Goal: Task Accomplishment & Management: Complete application form

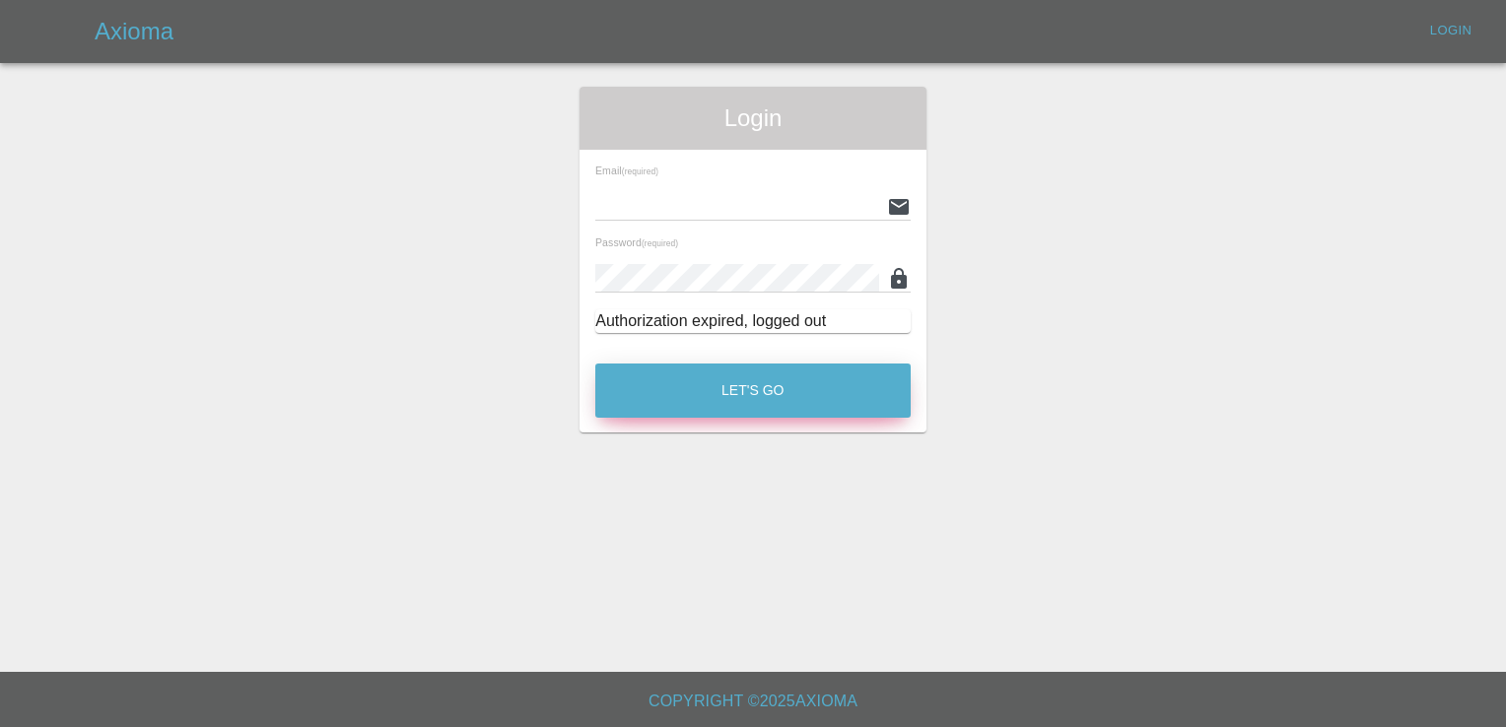
type input "[PERSON_NAME][EMAIL_ADDRESS][PERSON_NAME][DOMAIN_NAME]"
click at [743, 416] on button "Let's Go" at bounding box center [752, 391] width 315 height 54
click at [751, 408] on button "Let's Go" at bounding box center [752, 391] width 315 height 54
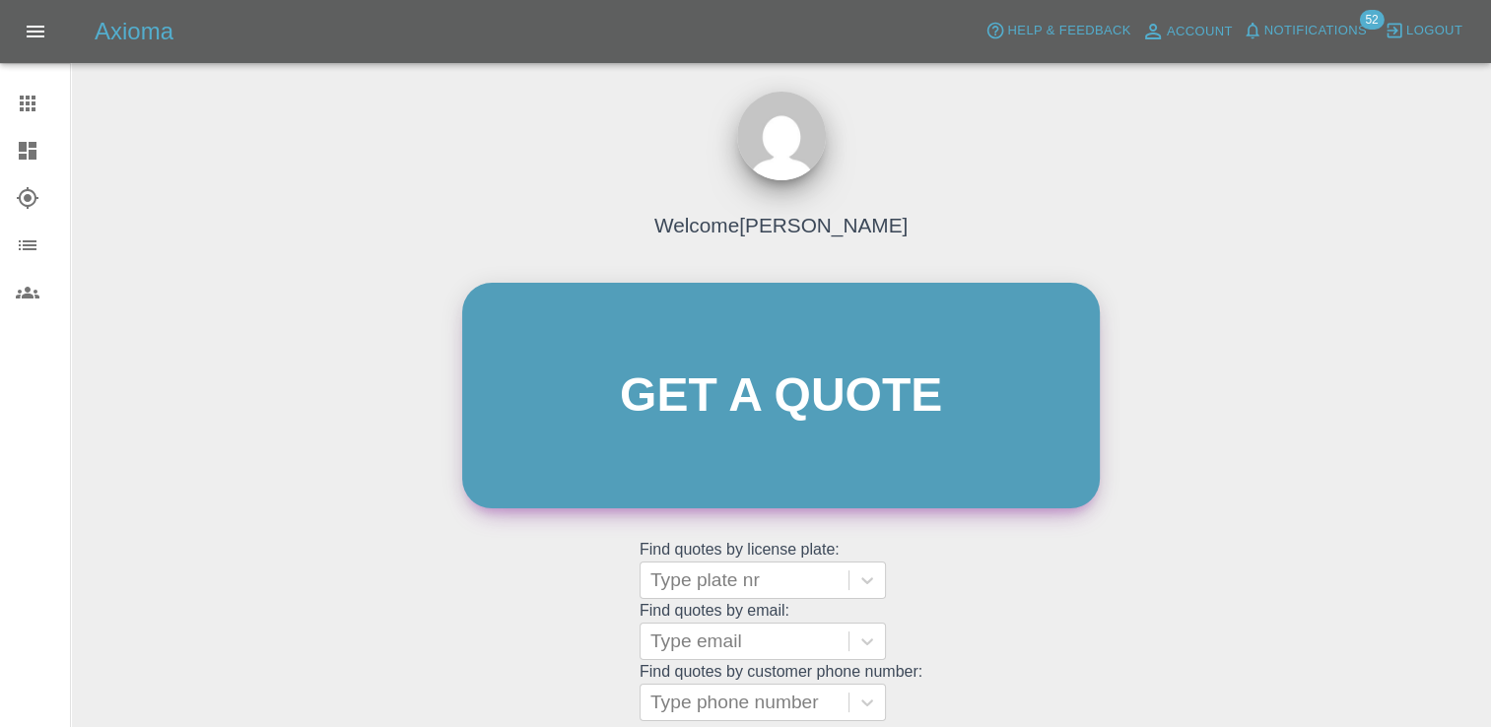
click at [775, 391] on link "Get a quote" at bounding box center [781, 396] width 638 height 226
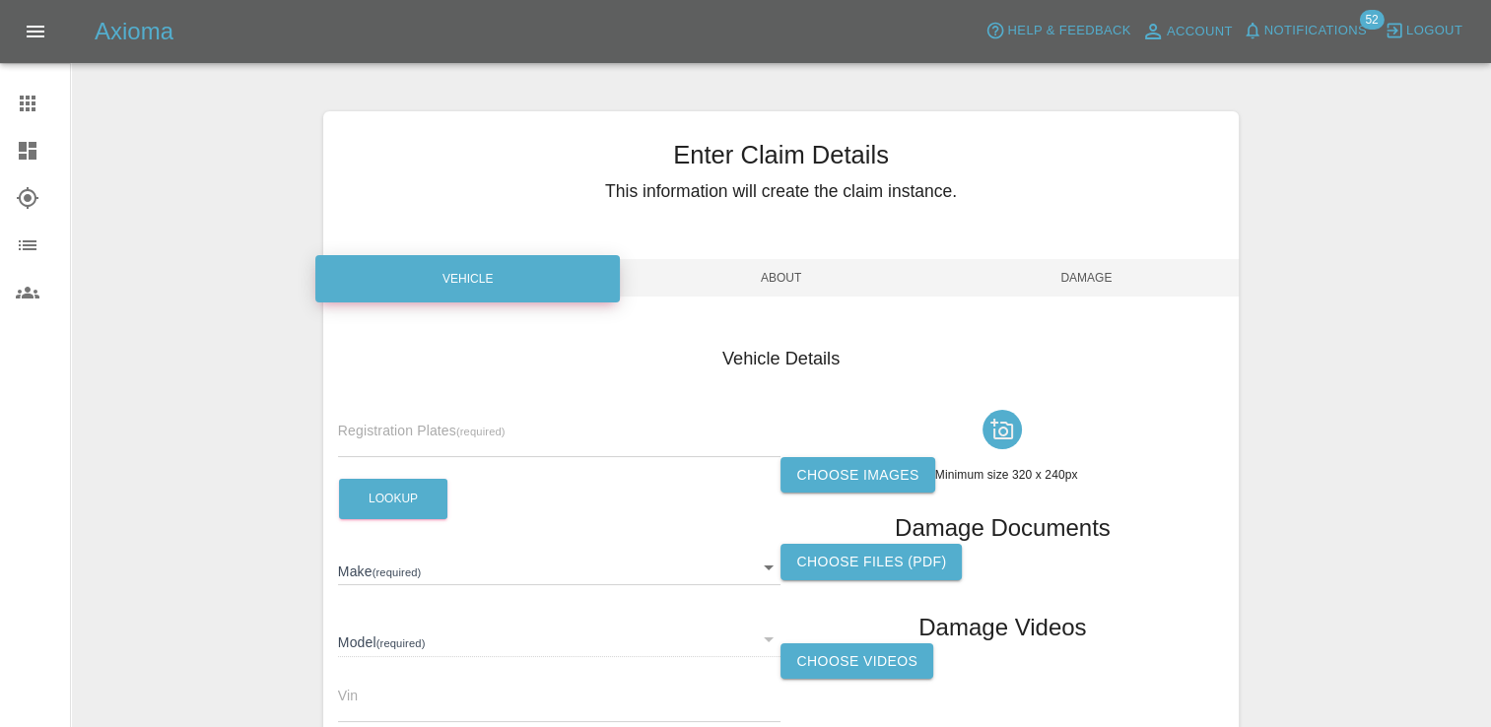
click at [449, 417] on div "Registration Plates (required)" at bounding box center [560, 429] width 444 height 55
drag, startPoint x: 449, startPoint y: 425, endPoint x: 416, endPoint y: 437, distance: 35.5
paste input "DT25CVV"
type input "DT25CVV"
click at [422, 500] on button "Lookup" at bounding box center [393, 499] width 108 height 40
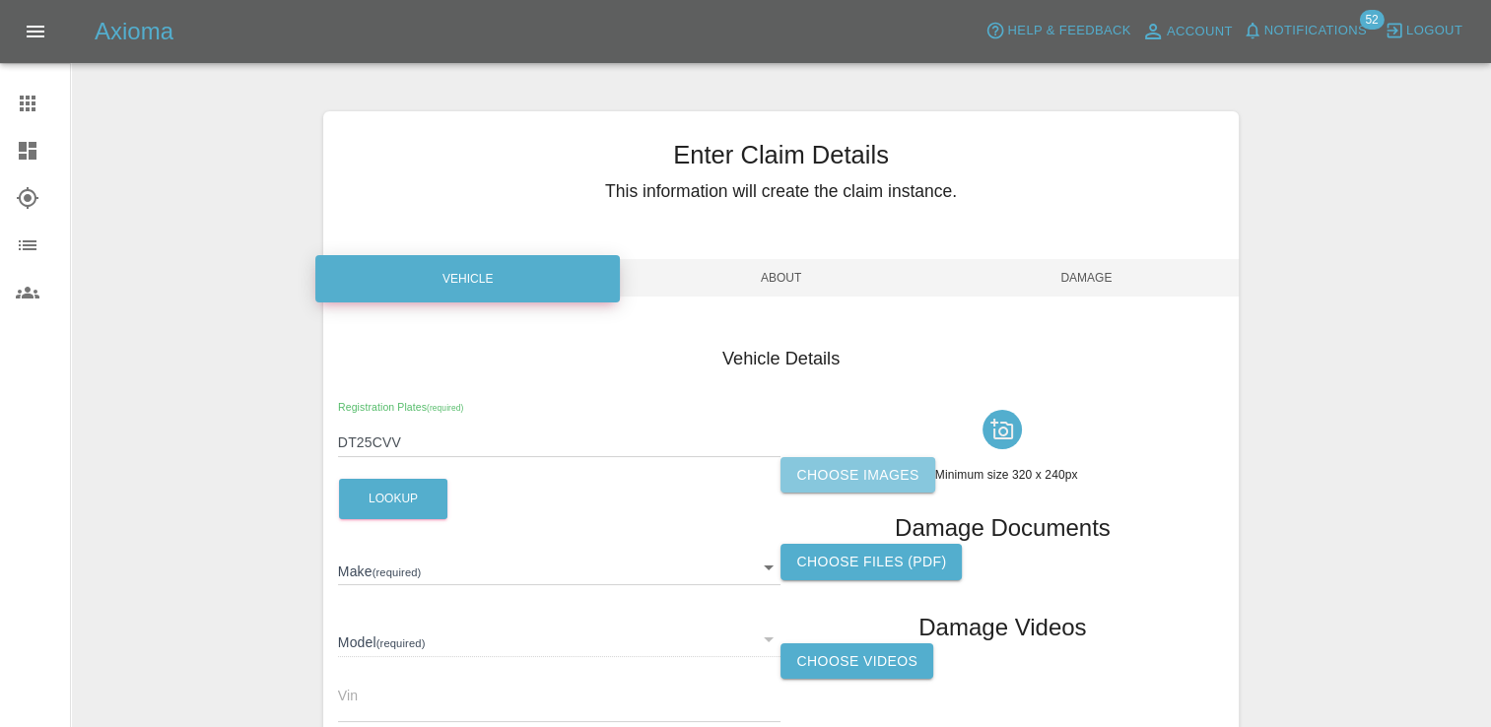
click at [877, 479] on label "Choose images" at bounding box center [858, 475] width 154 height 36
click at [0, 0] on input "Choose images" at bounding box center [0, 0] width 0 height 0
type input "OMODA"
type input "E5 NOBLE"
type input "[US_VEHICLE_IDENTIFICATION_NUMBER]"
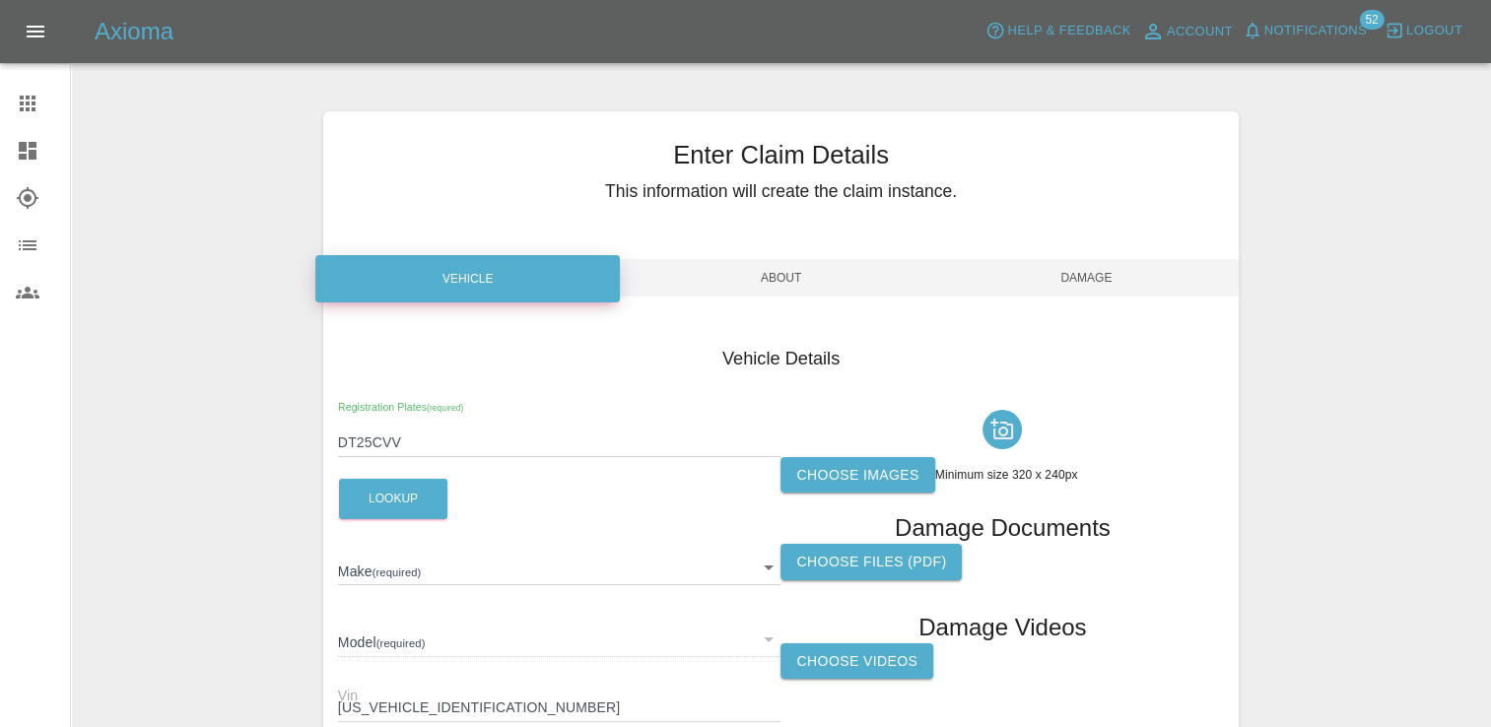
type input "2025"
drag, startPoint x: 398, startPoint y: 452, endPoint x: 244, endPoint y: 448, distance: 153.9
click at [244, 448] on div "Enter Claim Details This information will create the claim instance. Vehicle Ab…" at bounding box center [781, 532] width 1418 height 891
click at [831, 480] on label "Choose images" at bounding box center [858, 475] width 154 height 36
click at [0, 0] on input "Choose images" at bounding box center [0, 0] width 0 height 0
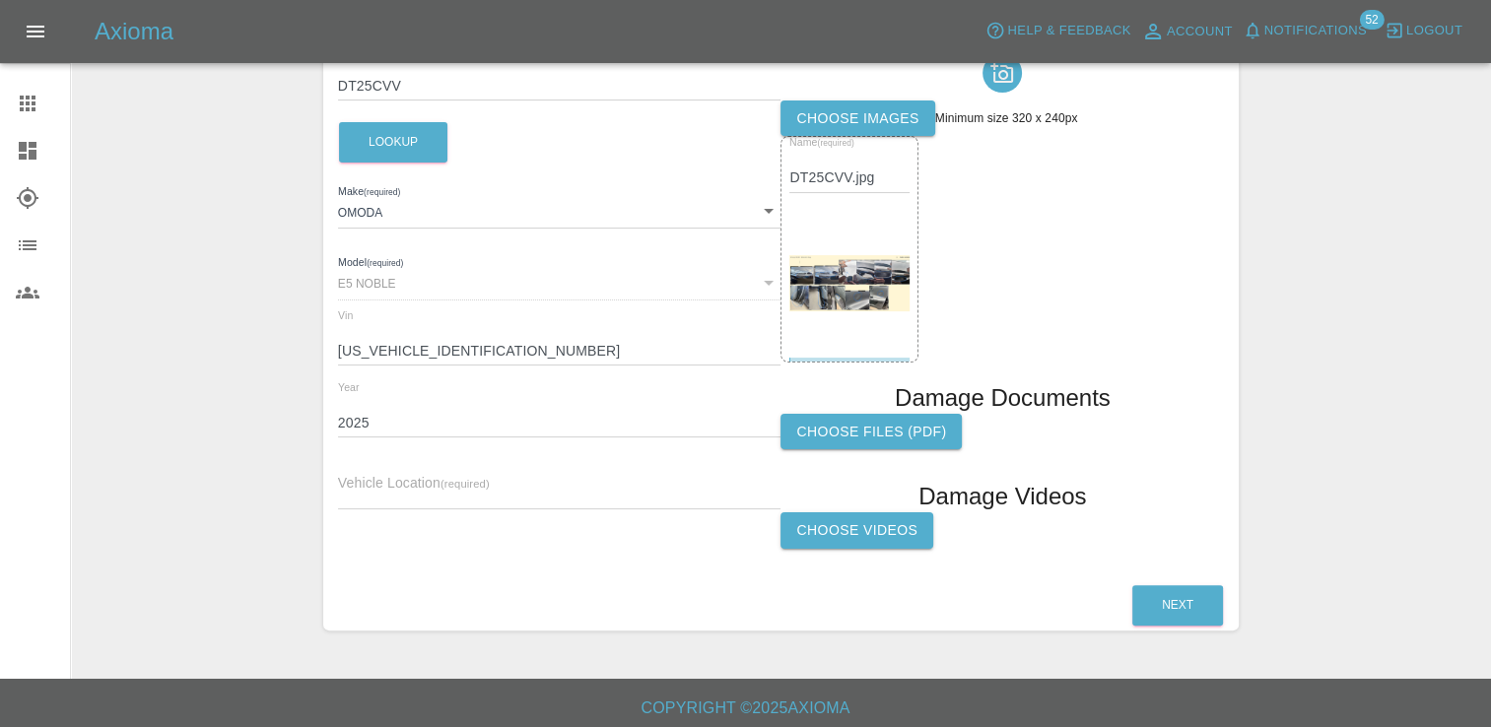
scroll to position [363, 0]
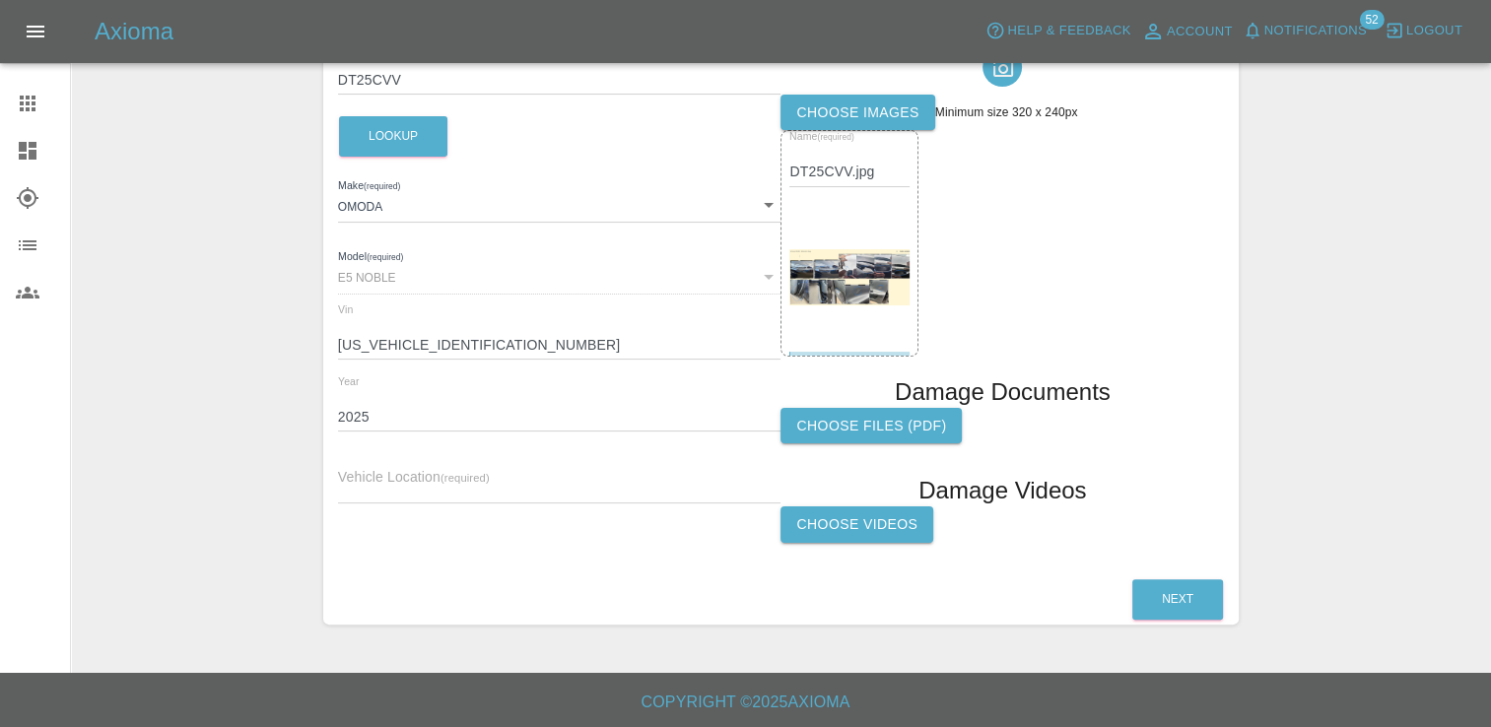
click at [553, 495] on input "text" at bounding box center [560, 489] width 444 height 29
paste input "[STREET_ADDRESS]"
type input "[STREET_ADDRESS]"
click at [1190, 601] on button "Next" at bounding box center [1178, 600] width 91 height 40
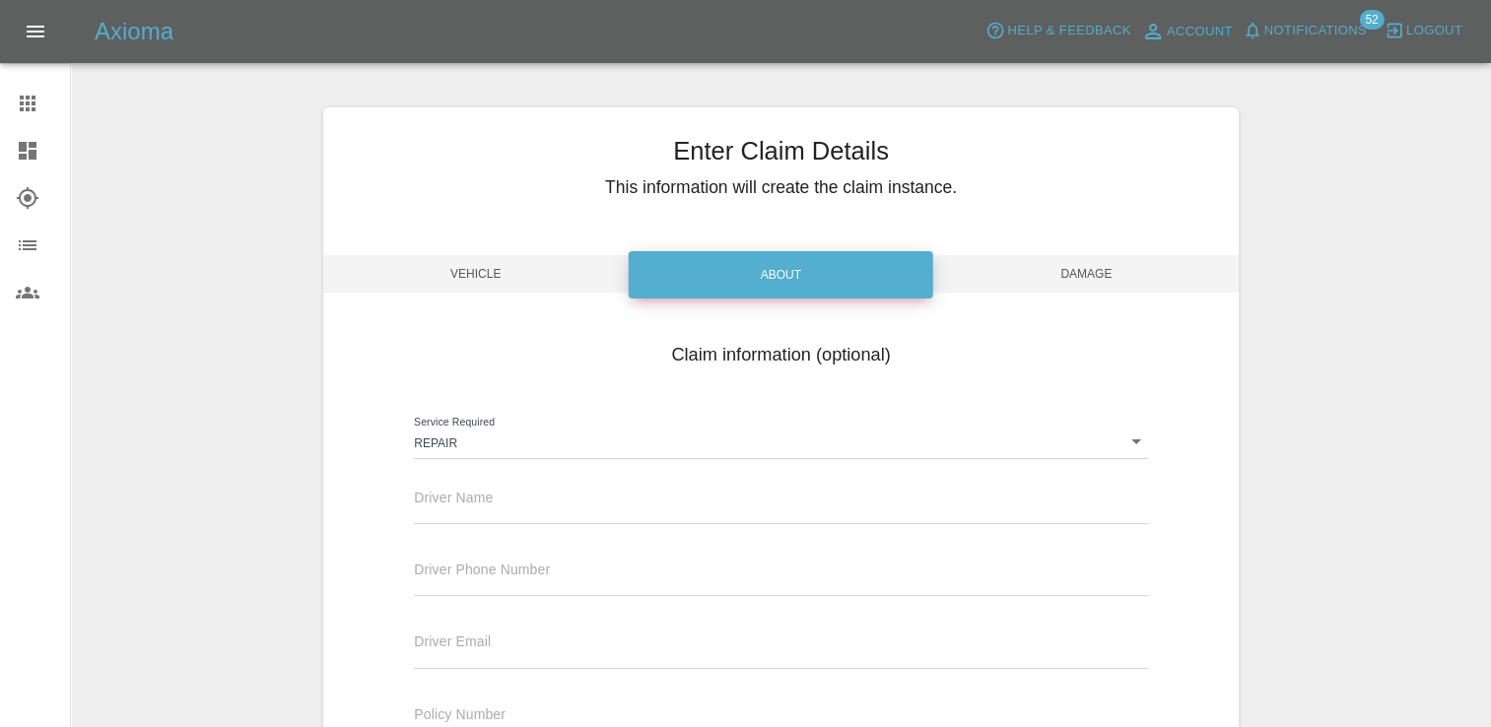
scroll to position [0, 0]
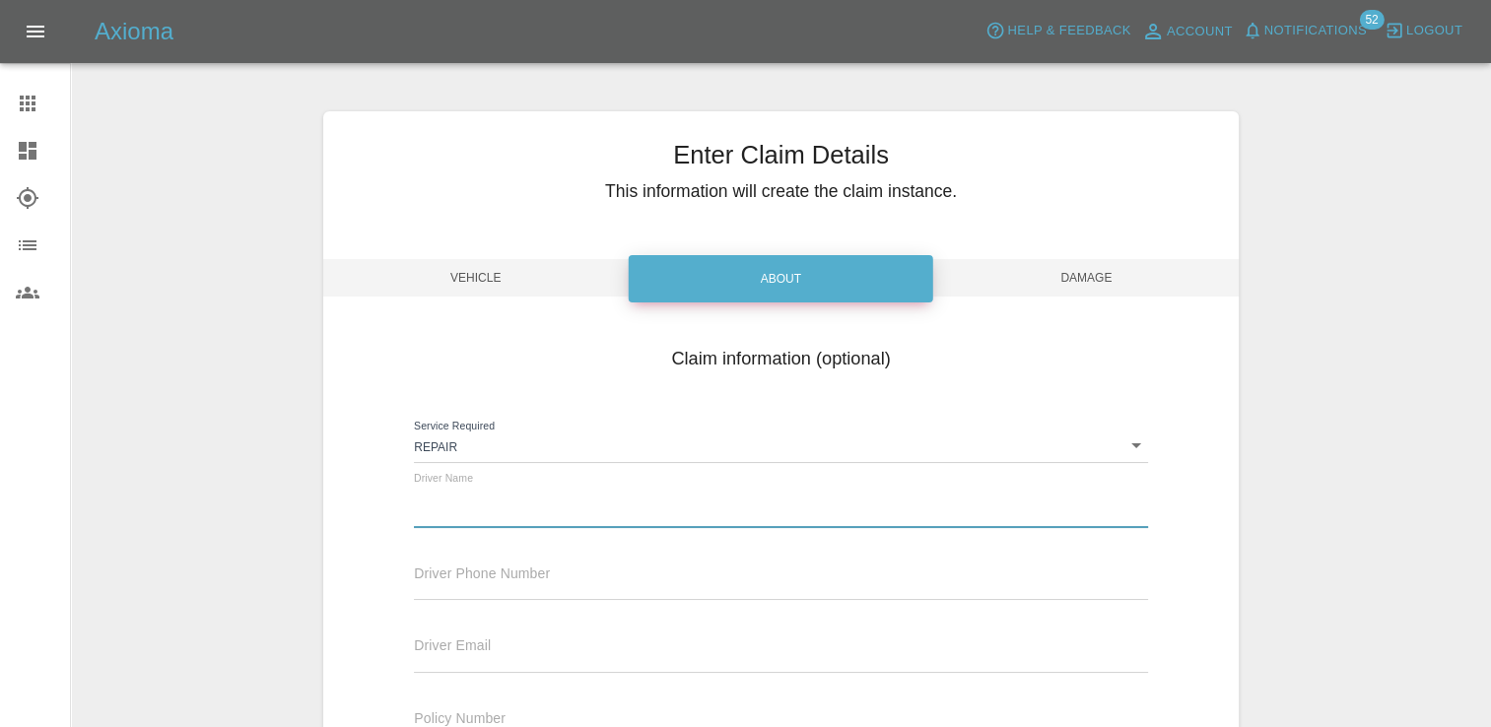
click at [505, 508] on input "text" at bounding box center [780, 514] width 733 height 29
paste input "[PERSON_NAME]"
type input "[PERSON_NAME]"
click at [578, 581] on input "text" at bounding box center [780, 586] width 733 height 29
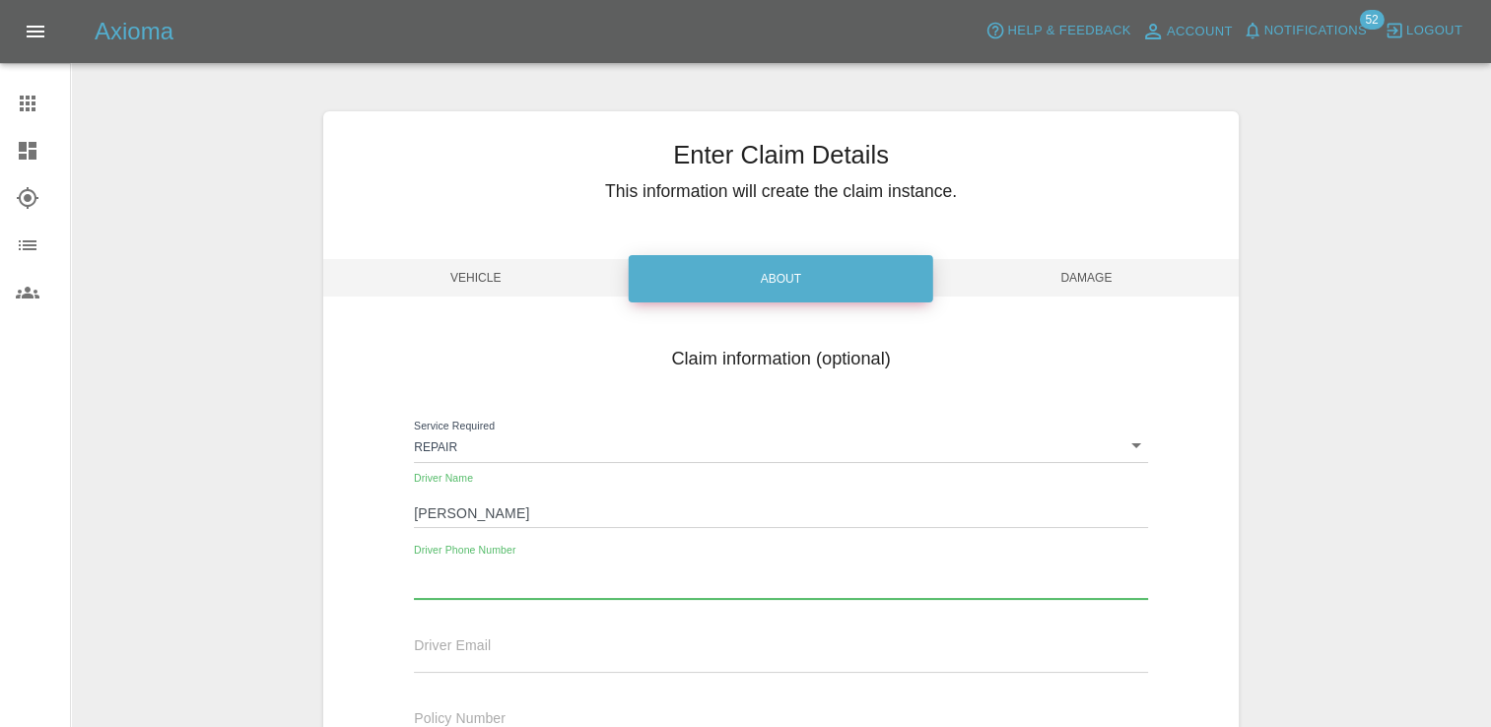
paste input "07722201809"
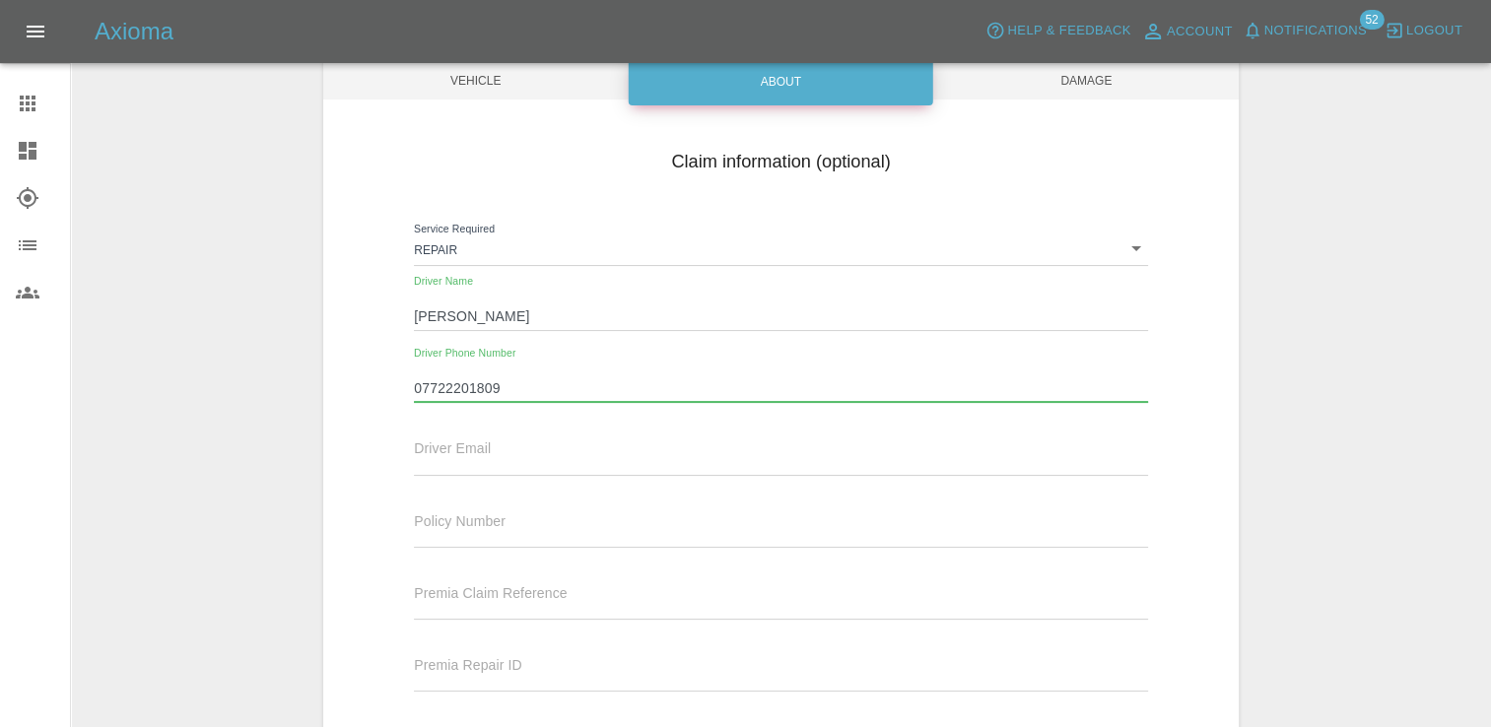
scroll to position [423, 0]
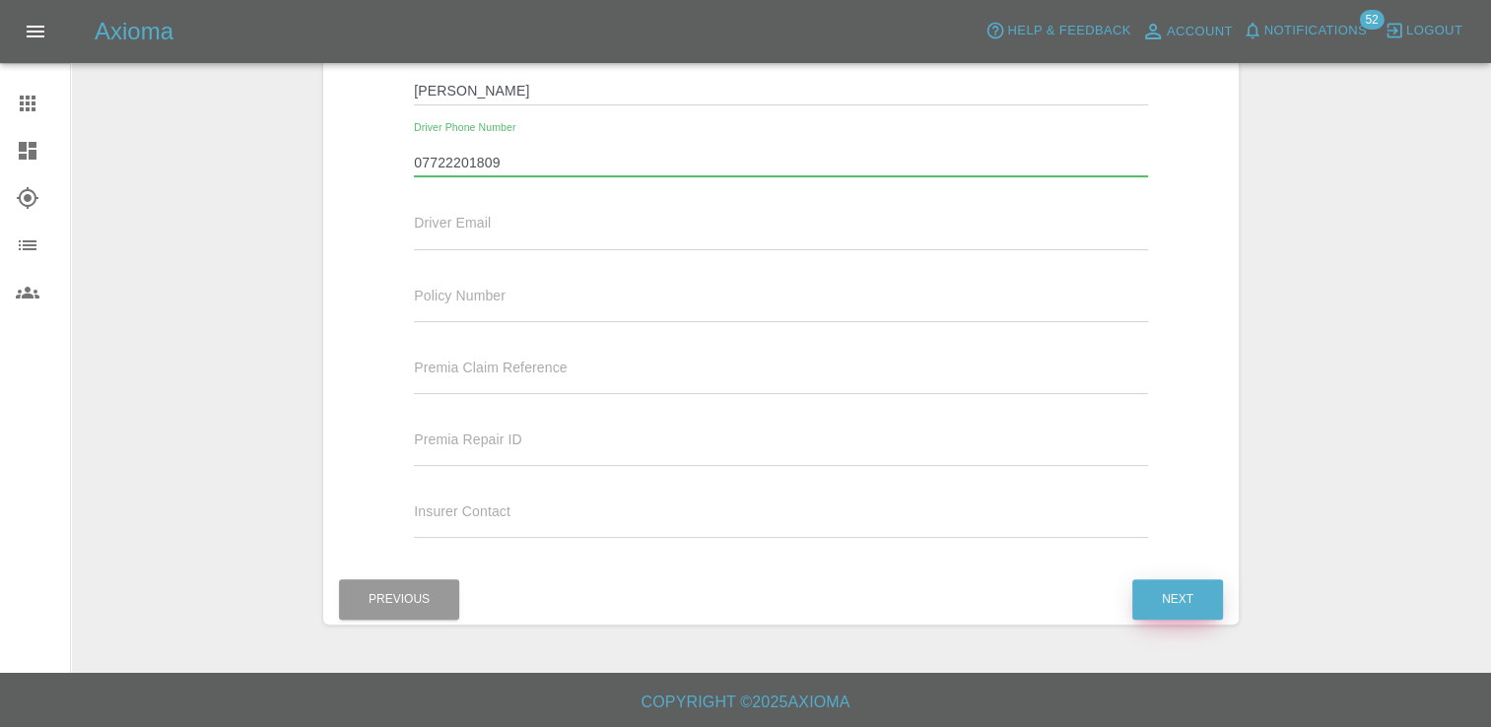
type input "07722201809"
click at [1203, 584] on button "Next" at bounding box center [1178, 600] width 91 height 40
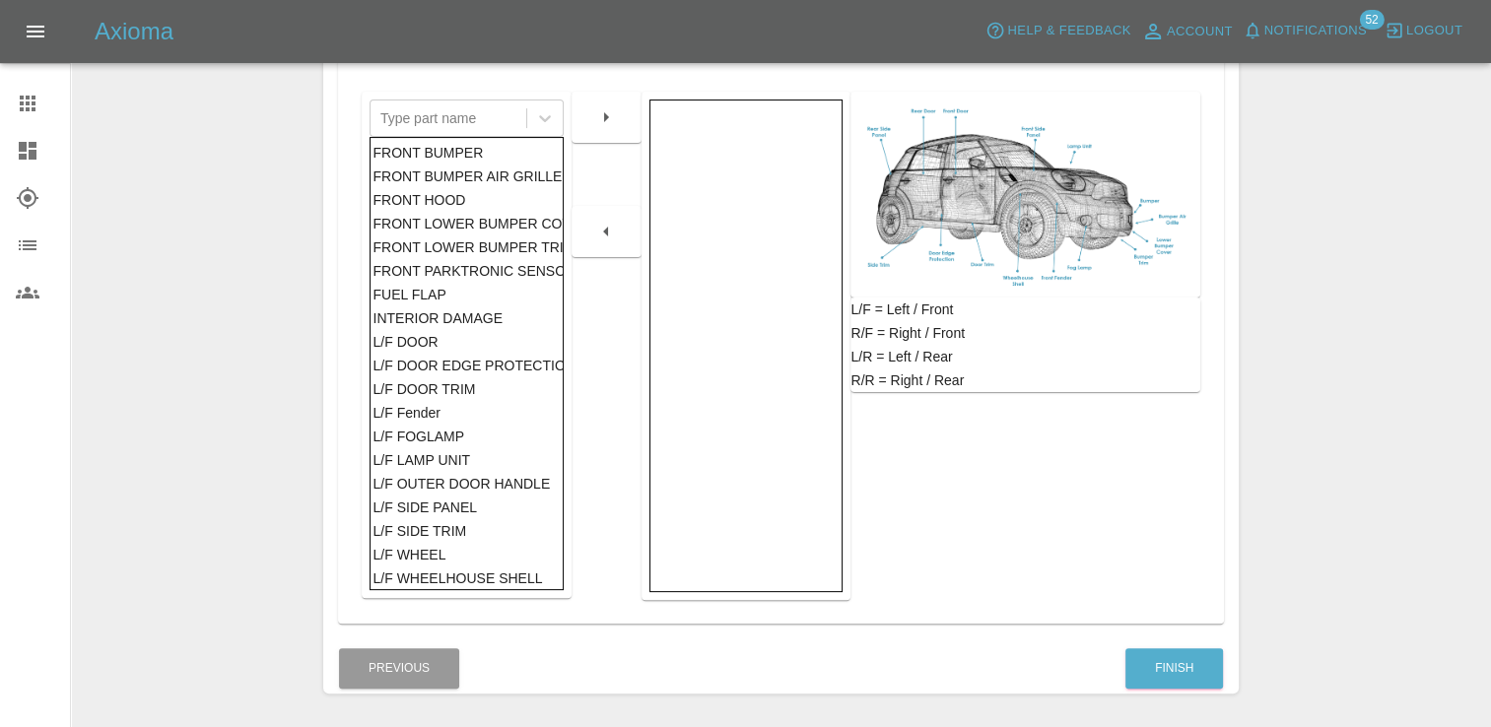
scroll to position [226, 0]
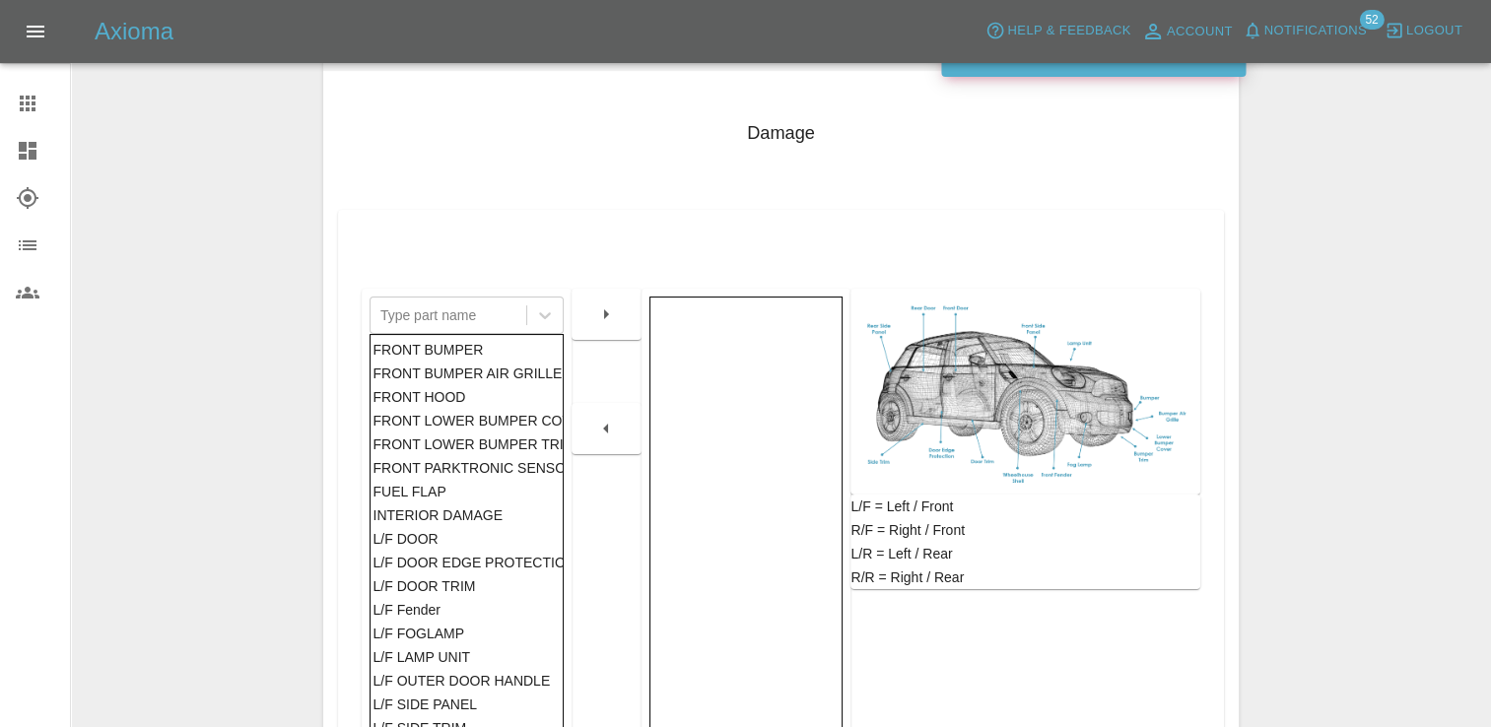
click at [428, 390] on div "FRONT HOOD" at bounding box center [466, 397] width 187 height 24
click at [625, 312] on button "button" at bounding box center [606, 314] width 63 height 35
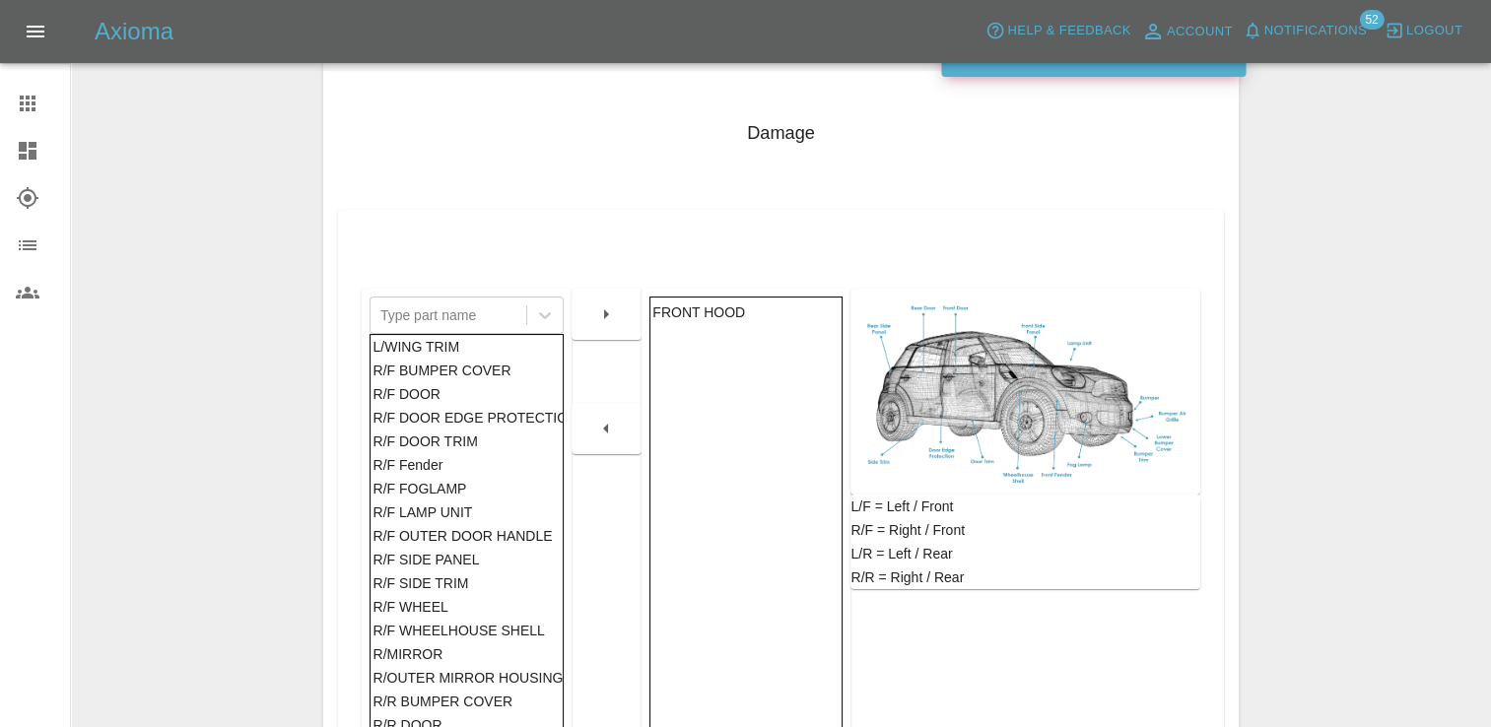
scroll to position [789, 0]
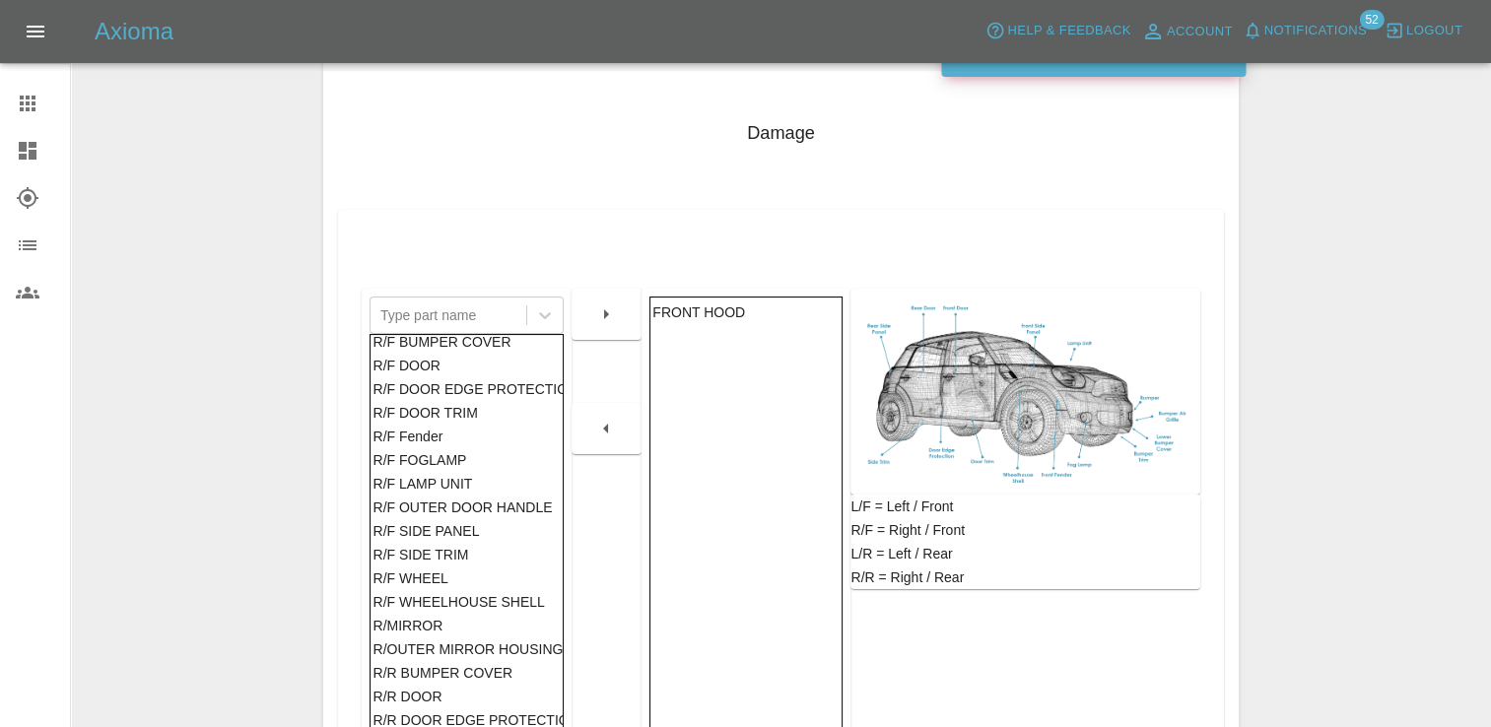
click at [417, 521] on div "R/F SIDE PANEL" at bounding box center [466, 531] width 187 height 24
click at [606, 325] on button "button" at bounding box center [606, 314] width 63 height 35
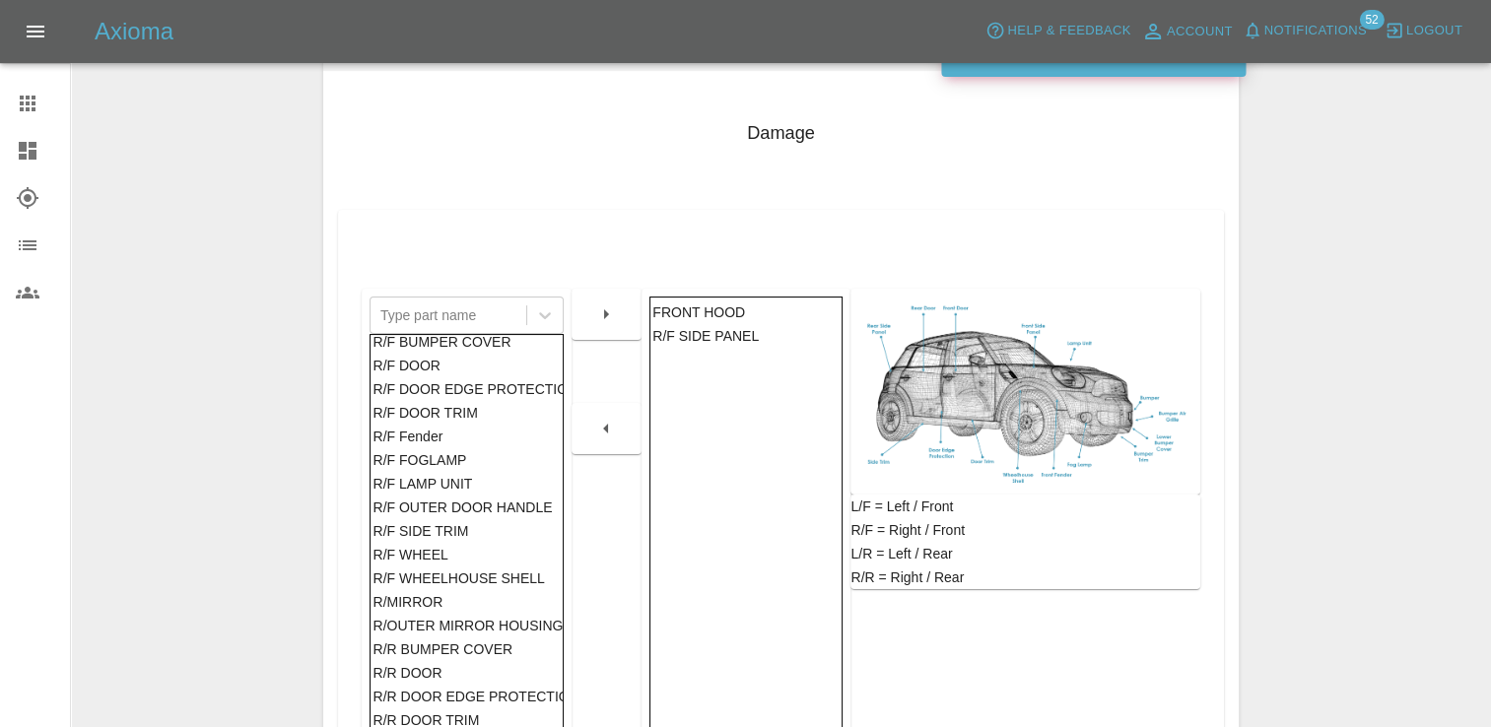
click at [452, 366] on div "R/F DOOR" at bounding box center [466, 366] width 187 height 24
click at [623, 320] on button "button" at bounding box center [606, 314] width 63 height 35
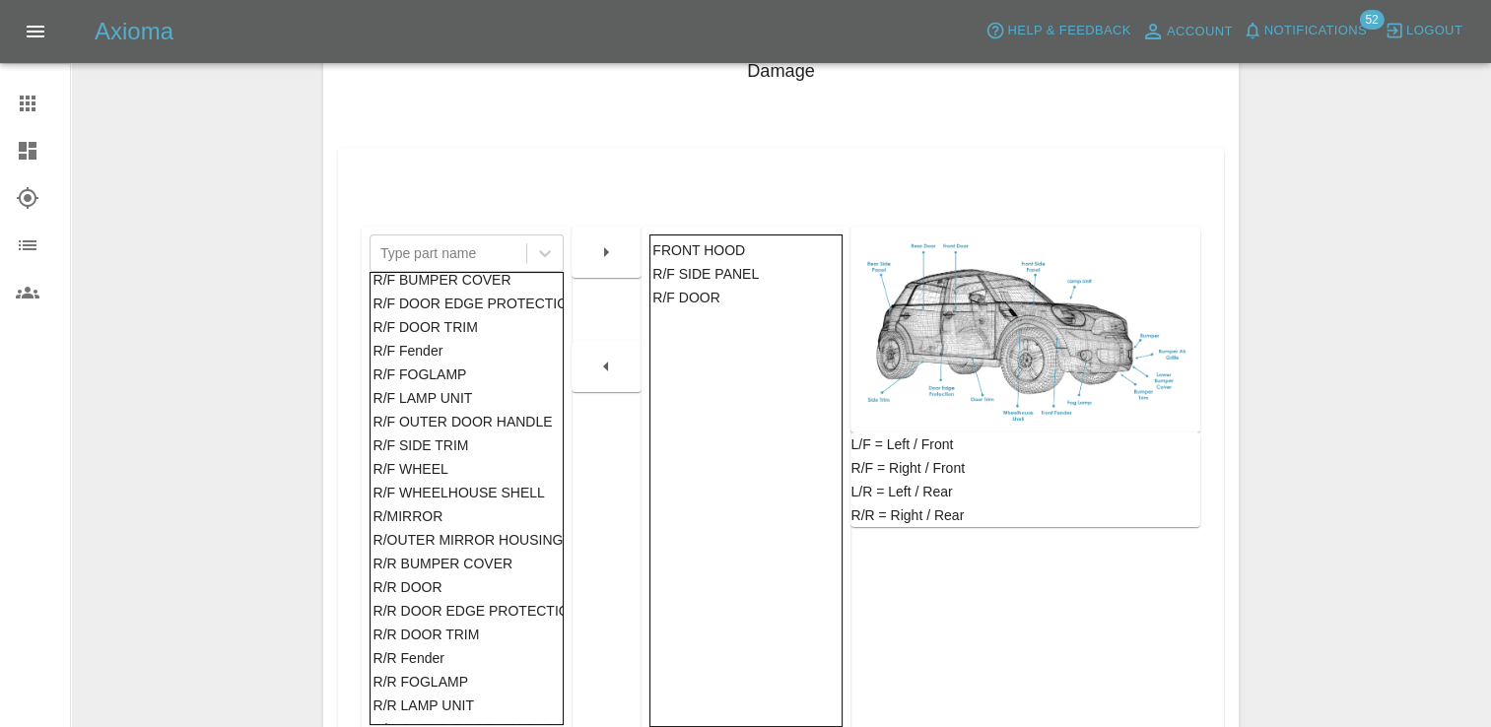
scroll to position [493, 0]
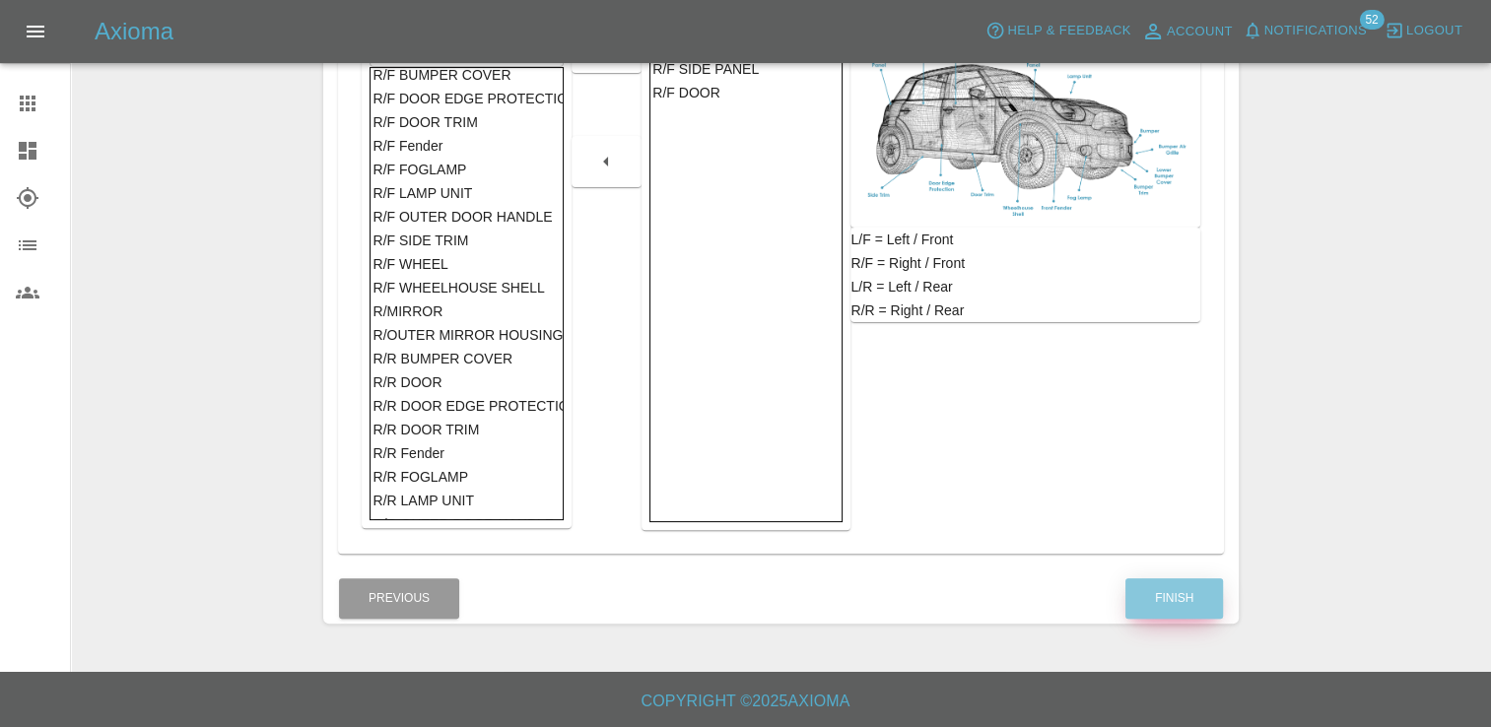
click at [1175, 598] on button "Finish" at bounding box center [1175, 599] width 98 height 40
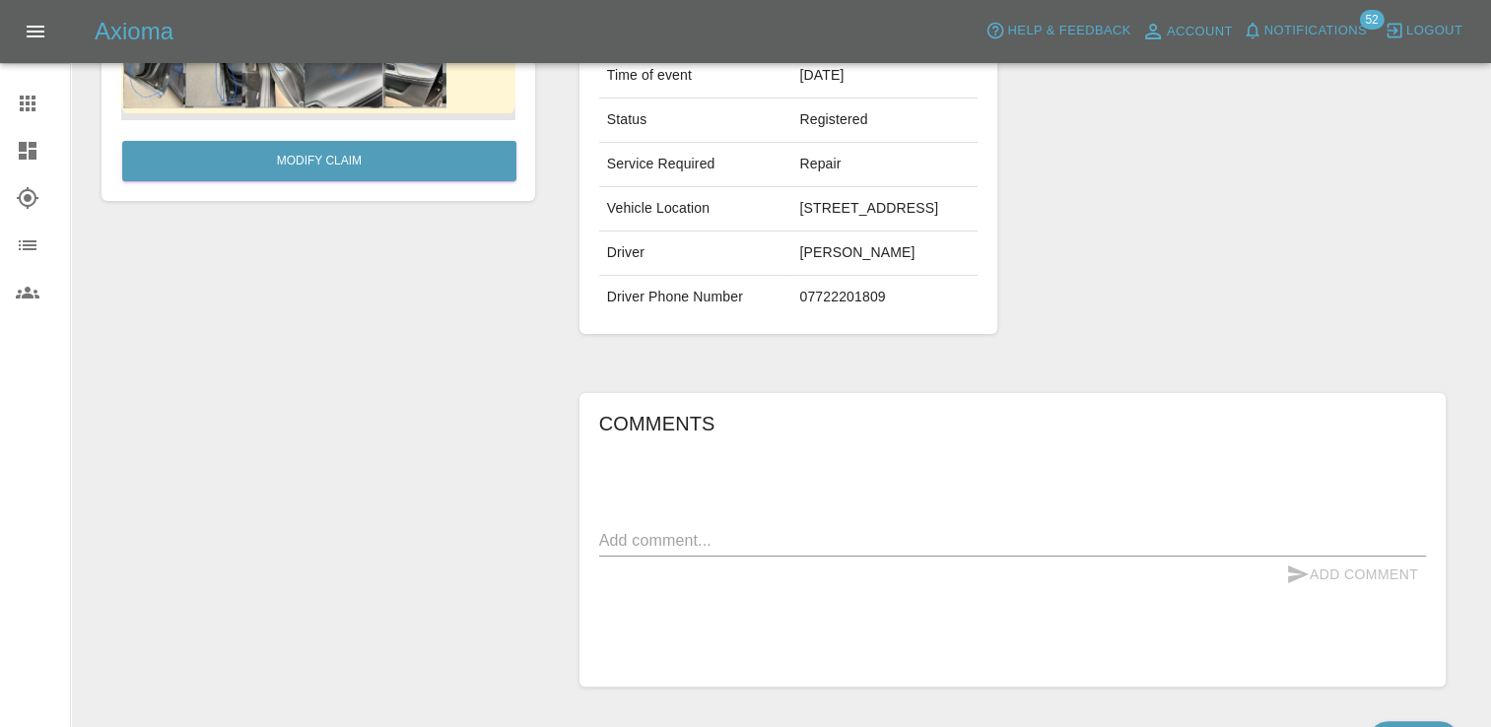
scroll to position [394, 0]
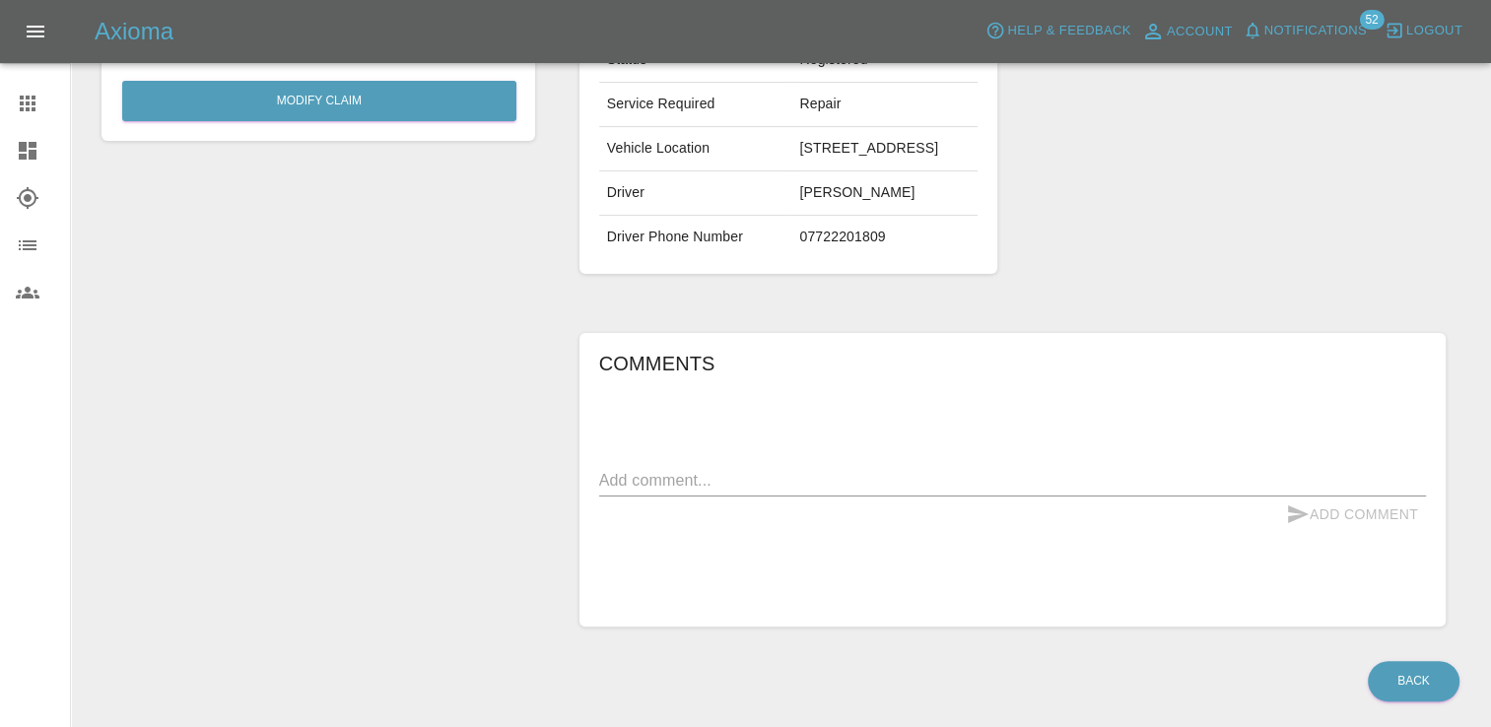
click at [887, 492] on textarea at bounding box center [1012, 480] width 827 height 23
type textarea "Scracth driver door handle and [PERSON_NAME]"
click at [1348, 533] on button "Add Comment" at bounding box center [1352, 515] width 148 height 36
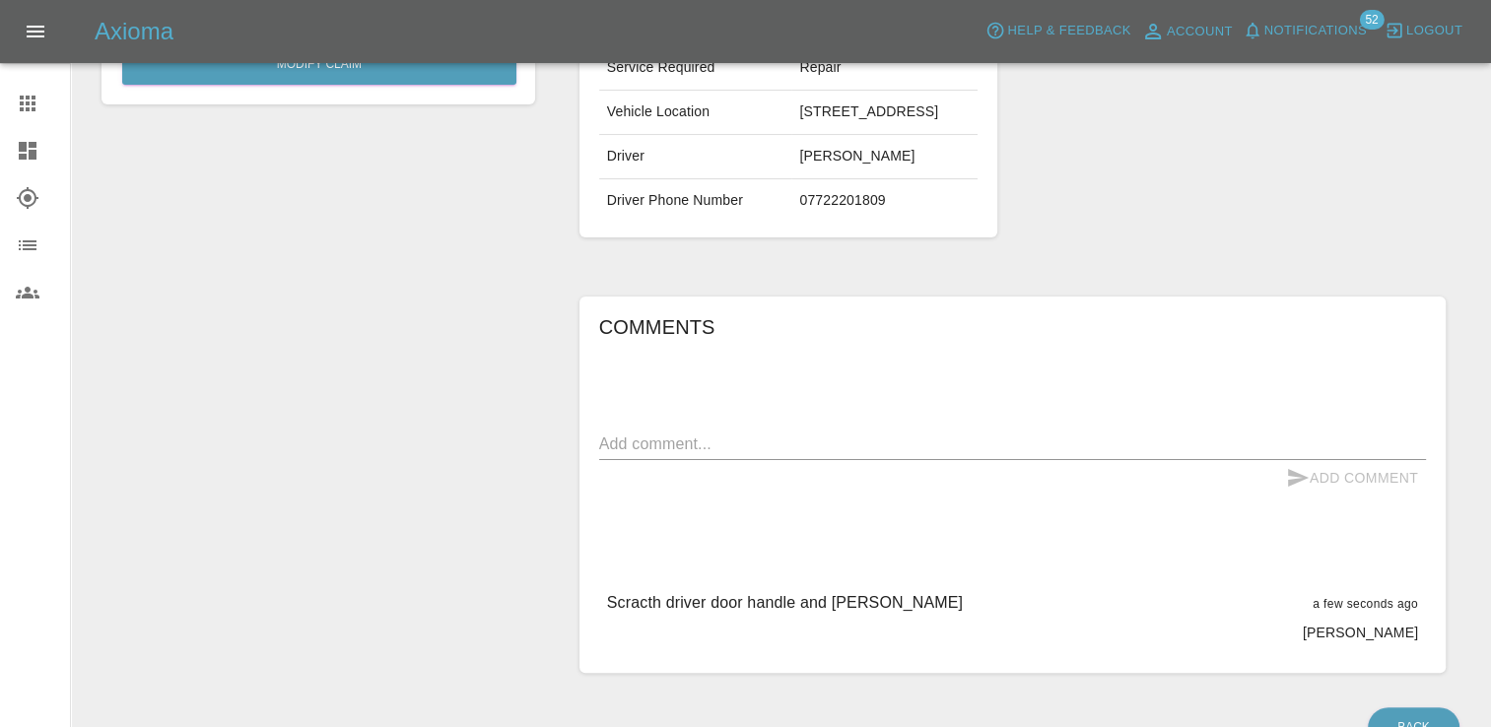
scroll to position [296, 0]
